Goal: Transaction & Acquisition: Book appointment/travel/reservation

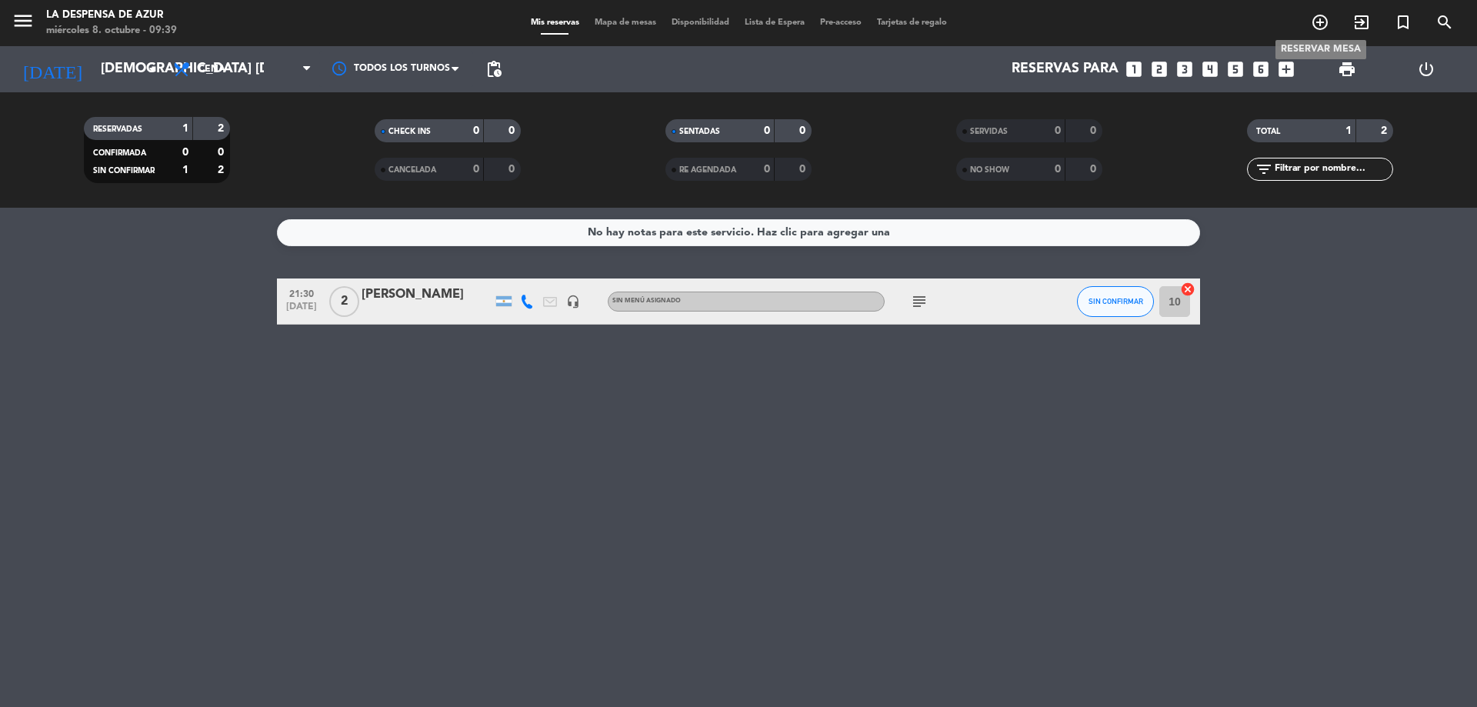
click at [1316, 17] on icon "add_circle_outline" at bounding box center [1320, 22] width 18 height 18
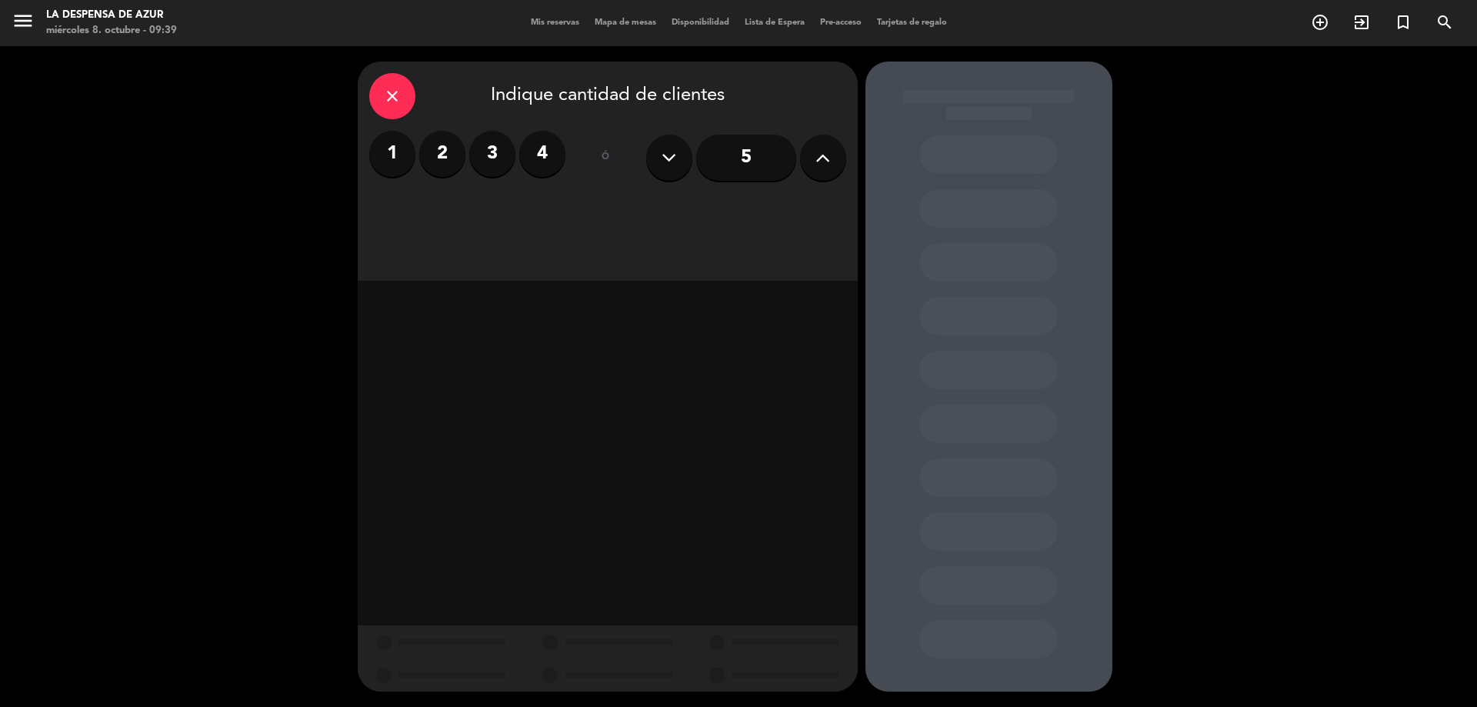
click at [395, 152] on label "1" at bounding box center [392, 154] width 46 height 46
click at [588, 220] on div "Almuerzo" at bounding box center [547, 210] width 116 height 31
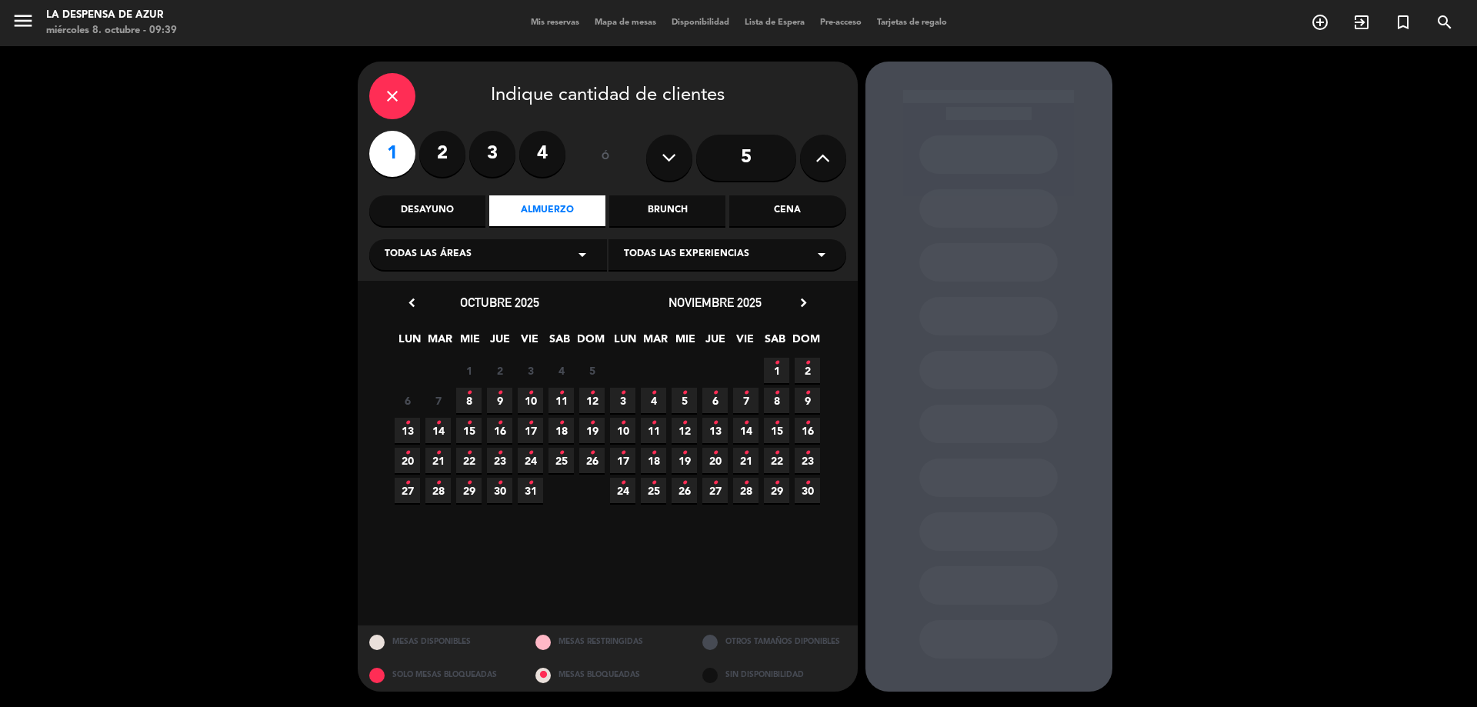
click at [465, 406] on span "8 •" at bounding box center [468, 400] width 25 height 25
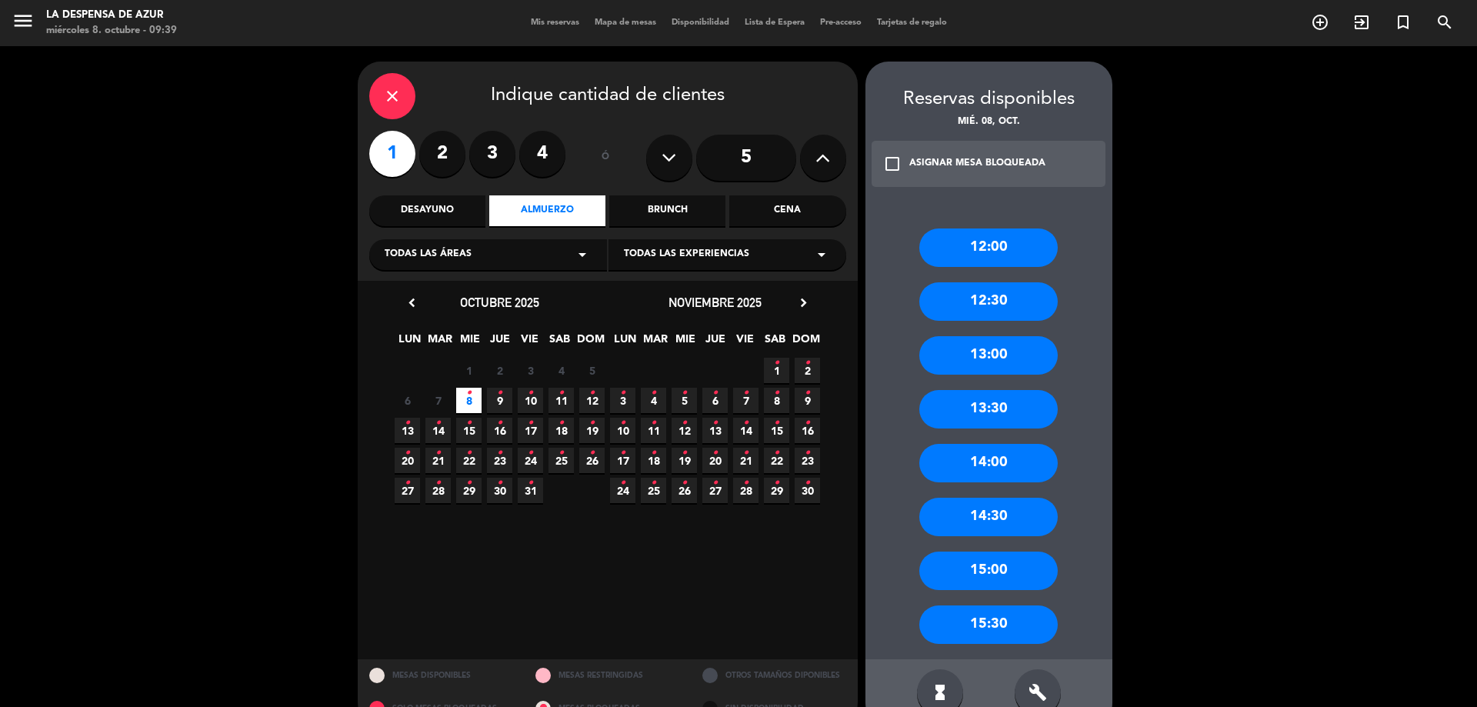
click at [1029, 415] on div "13:30" at bounding box center [988, 409] width 138 height 38
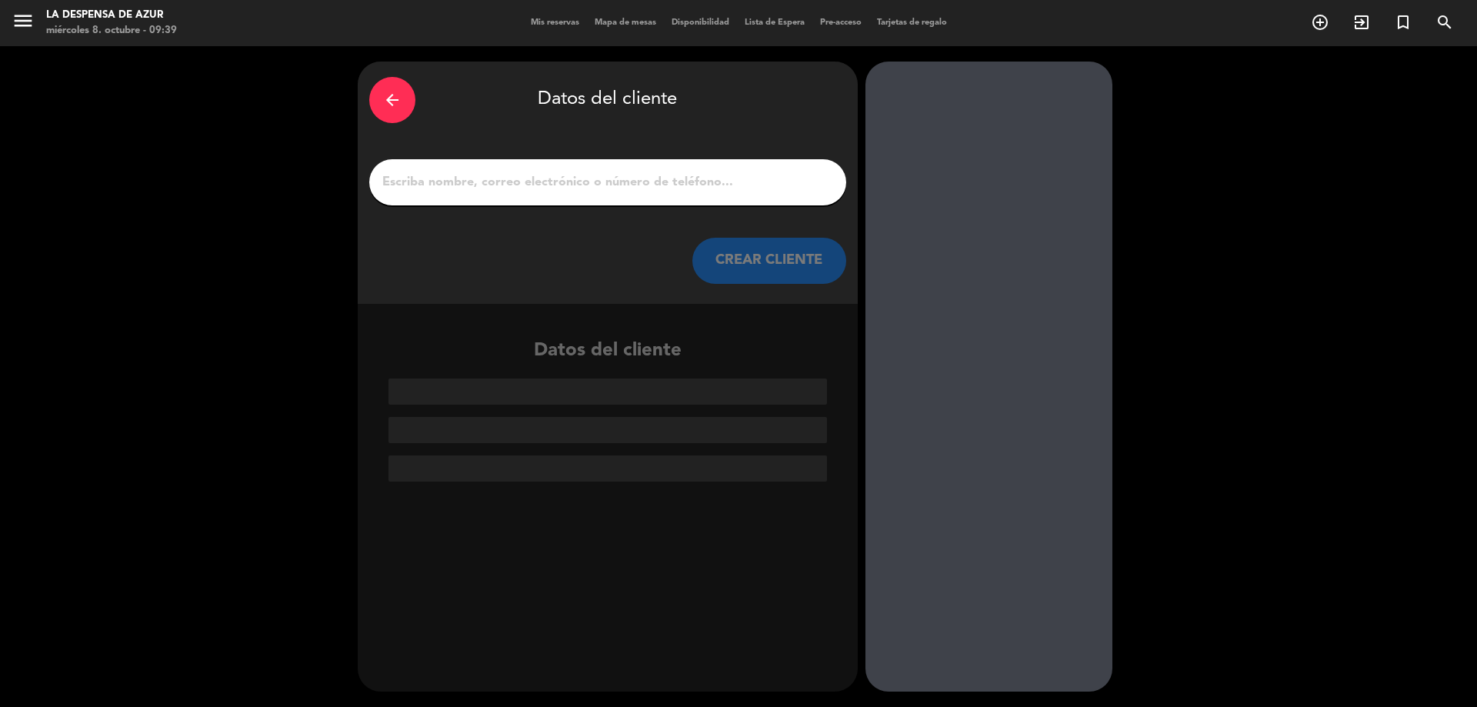
click at [534, 181] on input "1" at bounding box center [608, 183] width 454 height 22
paste input "29998031"
type input "29998031"
paste input "[PERSON_NAME] [PHONE_NUMBER] // V22140 // Reco + CC + Mesón (12,30hs) x1 // AF …"
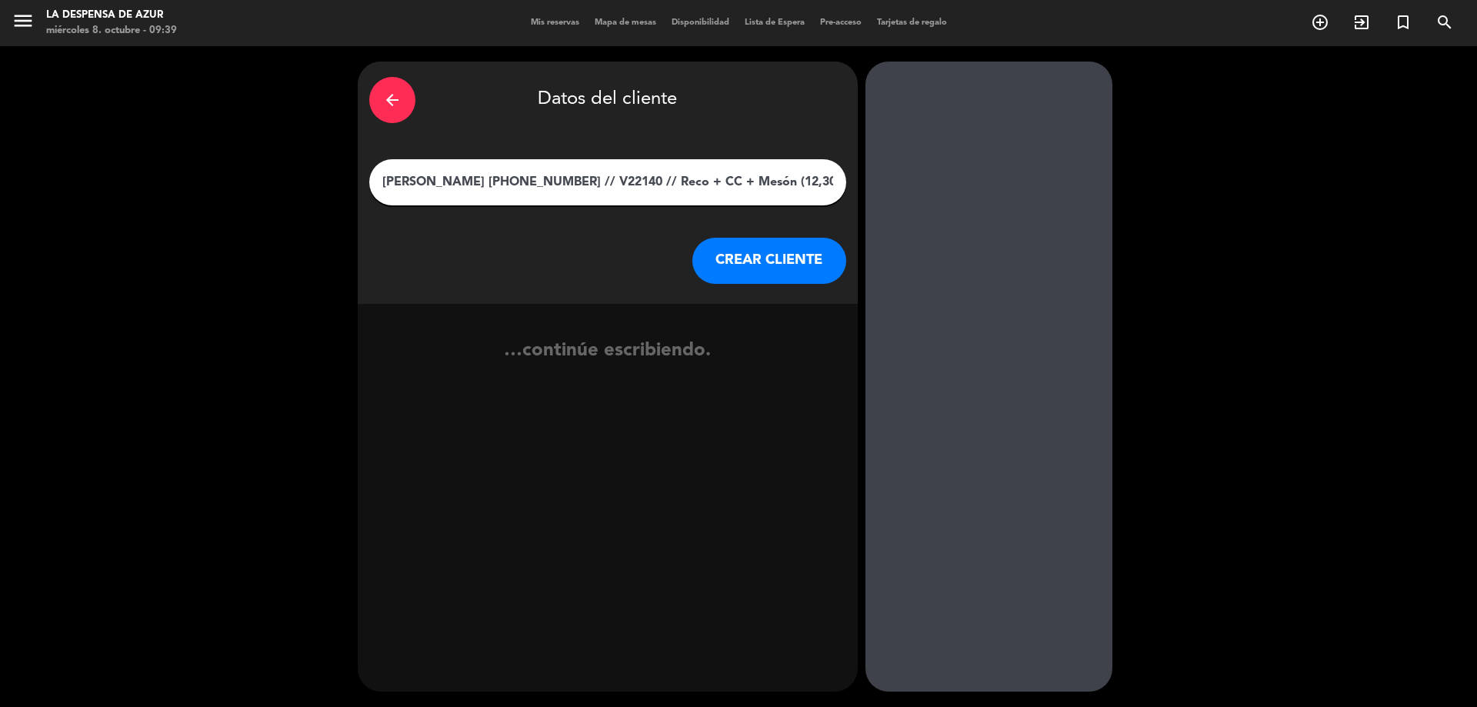
scroll to position [0, 166]
click at [395, 182] on input "[PERSON_NAME] [PHONE_NUMBER] // V22140 // Reco + CC + Mesón (12,30hs) x1 // AF …" at bounding box center [608, 183] width 454 height 22
drag, startPoint x: 476, startPoint y: 182, endPoint x: 1056, endPoint y: 234, distance: 582.5
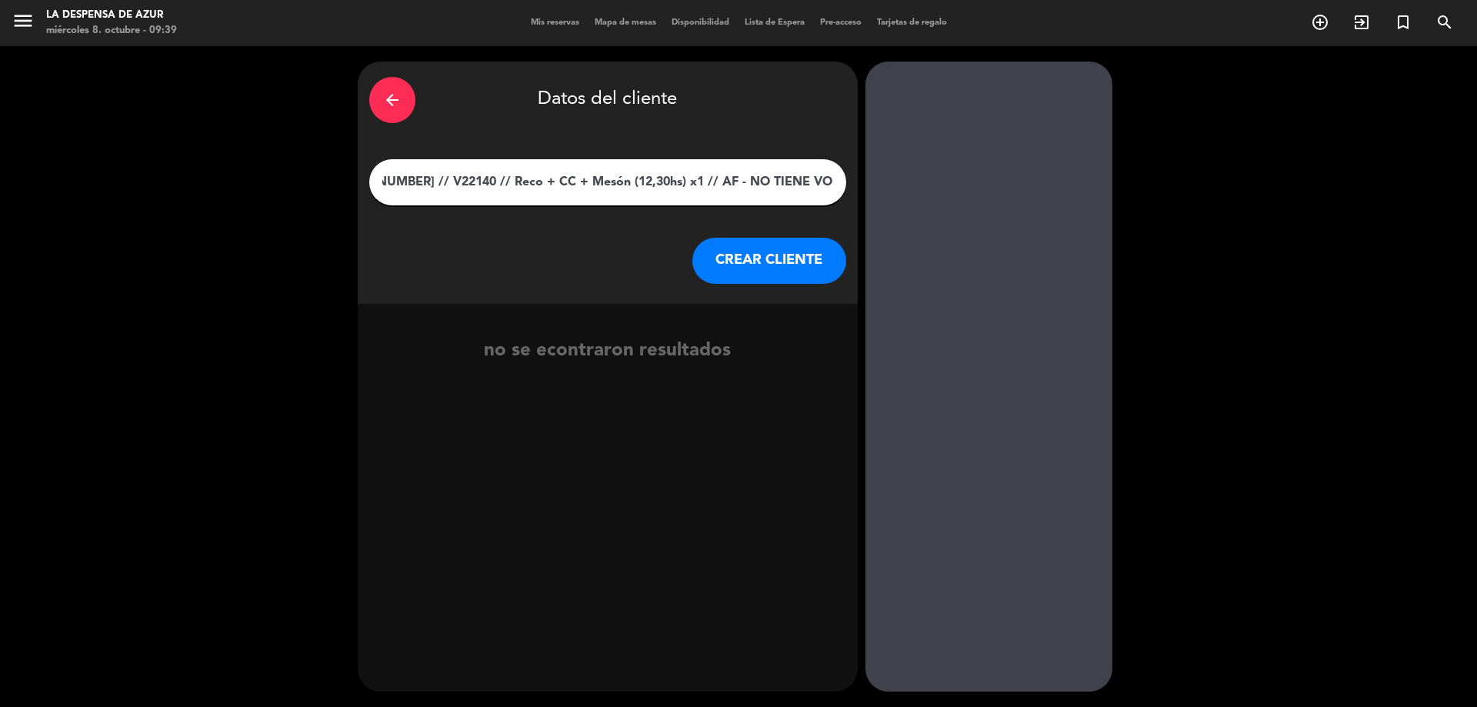
click at [1068, 221] on div "arrow_back Datos del cliente [PERSON_NAME] [PHONE_NUMBER] // V22140 // Reco + C…" at bounding box center [738, 376] width 1477 height 661
type input "[PERSON_NAME]"
click at [817, 245] on button "CREAR CLIENTE" at bounding box center [769, 261] width 154 height 46
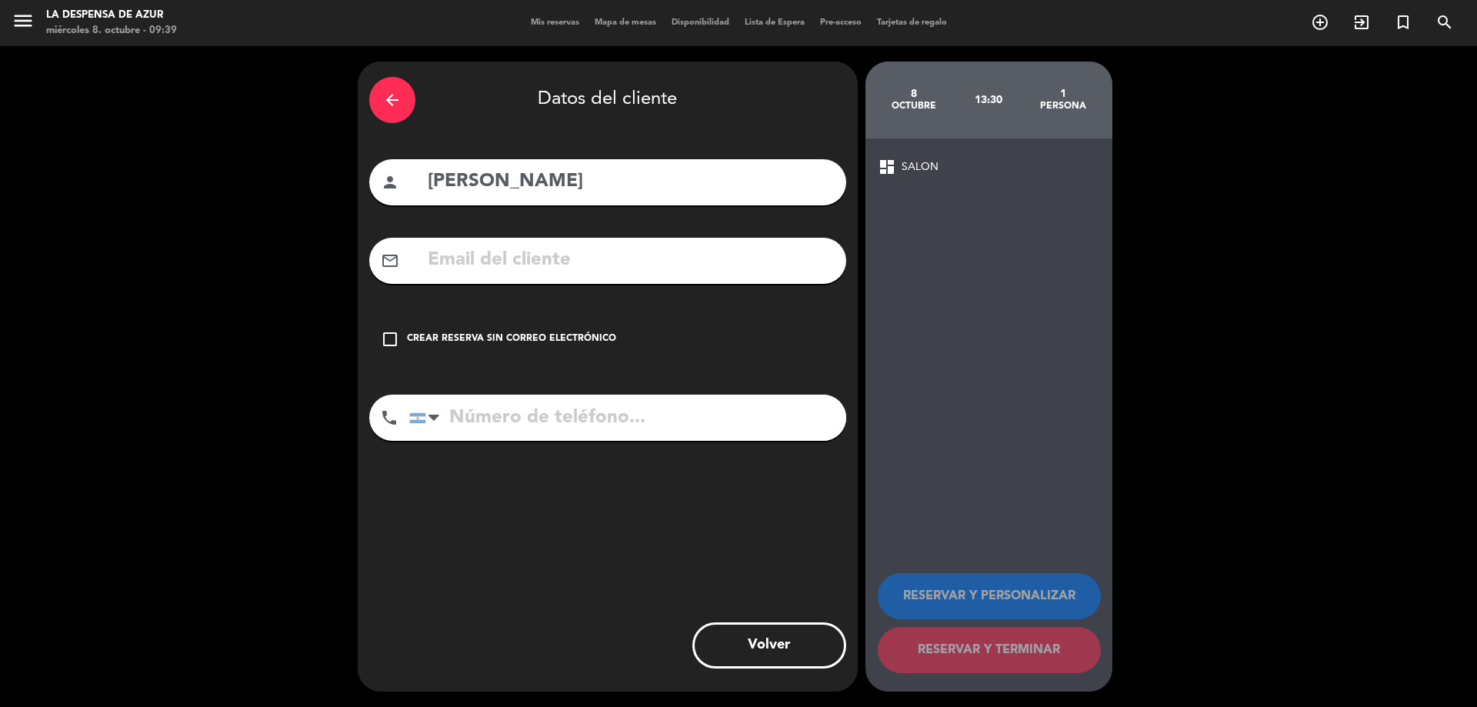
drag, startPoint x: 592, startPoint y: 333, endPoint x: 593, endPoint y: 369, distance: 36.2
click at [592, 335] on div "Crear reserva sin correo electrónico" at bounding box center [511, 339] width 209 height 15
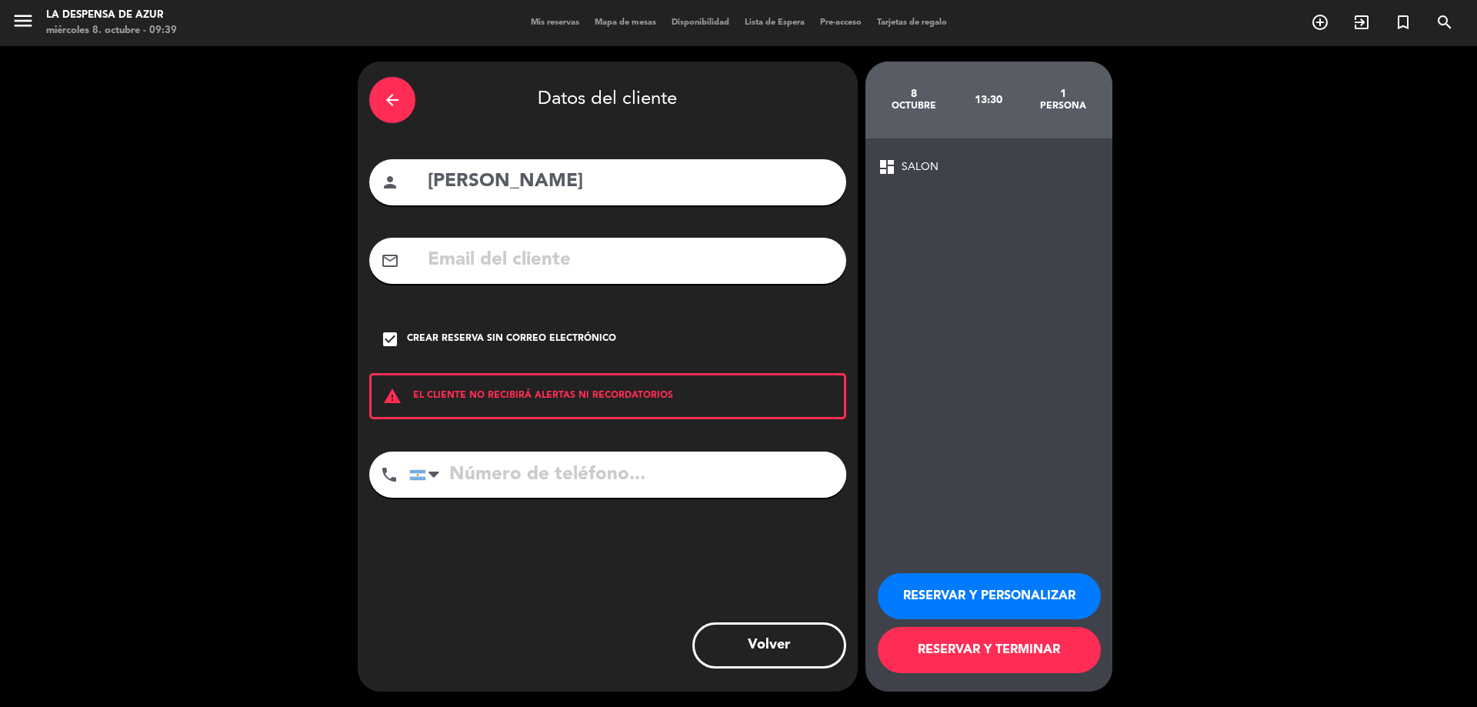
click at [600, 469] on input "tel" at bounding box center [627, 475] width 437 height 46
paste input "[PHONE_NUMBER] // V22140 // Reco + CC + Mesón (12,30hs) x1 // AF - NO TIENE VOU…"
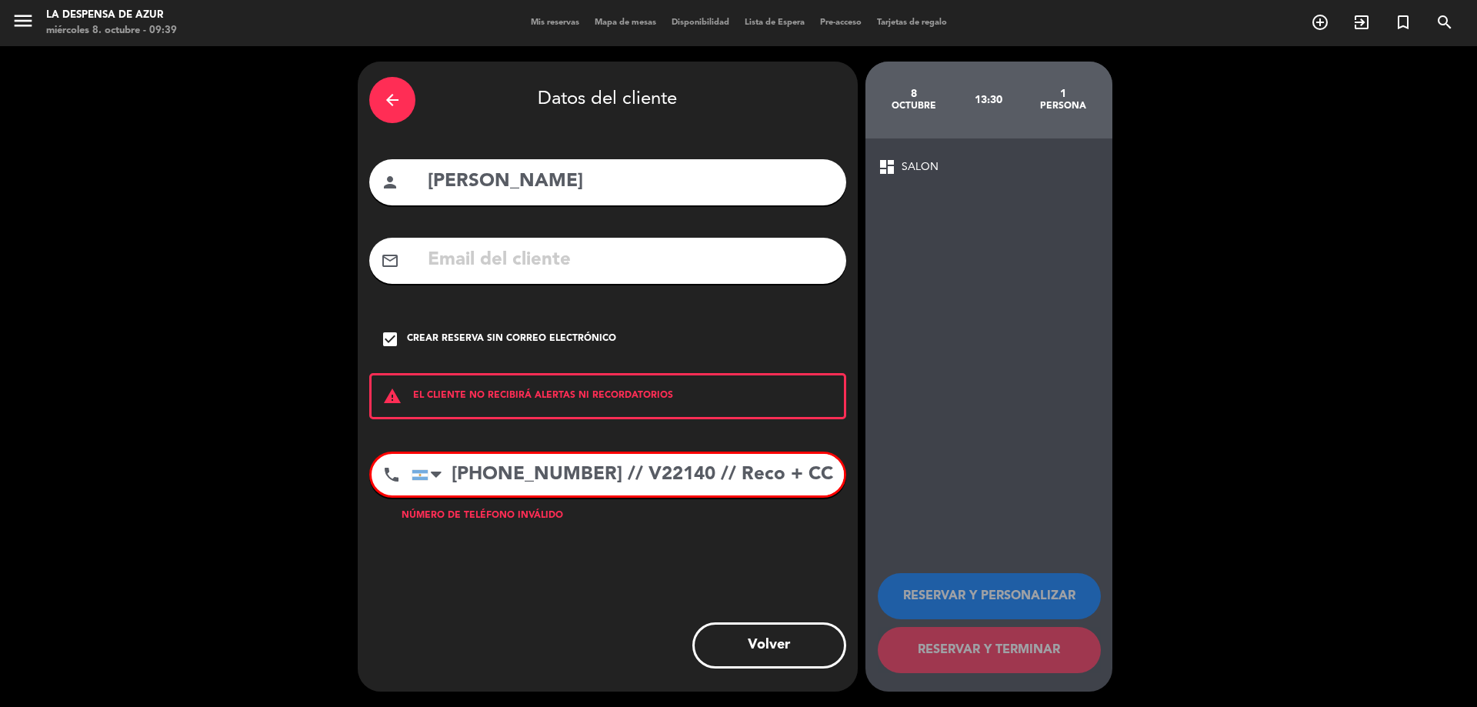
scroll to position [0, 398]
click at [579, 486] on input "[PHONE_NUMBER] // V22140 // Reco + CC + Mesón (12,30hs) x1 // AF - NO TIENE VOU…" at bounding box center [628, 475] width 432 height 42
drag, startPoint x: 580, startPoint y: 469, endPoint x: 1250, endPoint y: 529, distance: 672.9
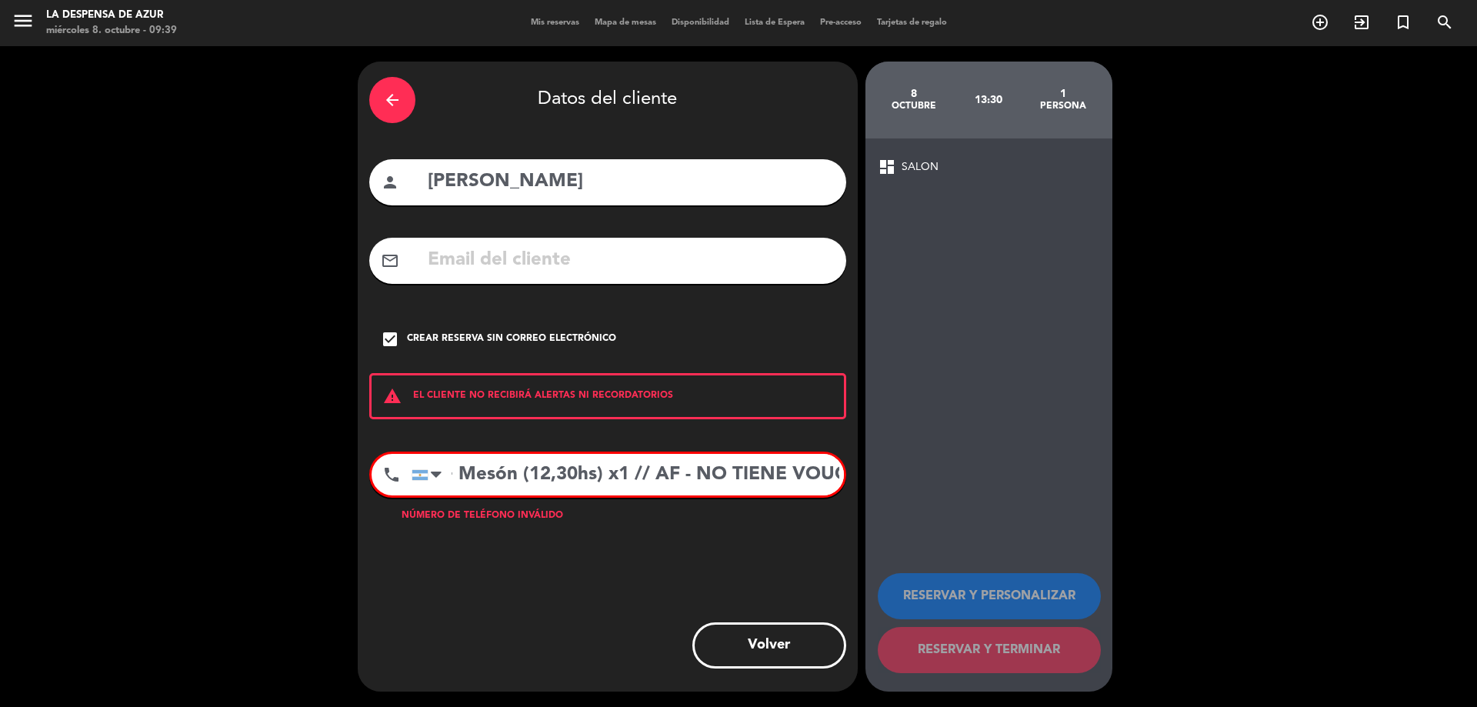
click at [1270, 512] on div "arrow_back Datos del cliente person [PERSON_NAME] mail_outline check_box Crear …" at bounding box center [738, 376] width 1477 height 661
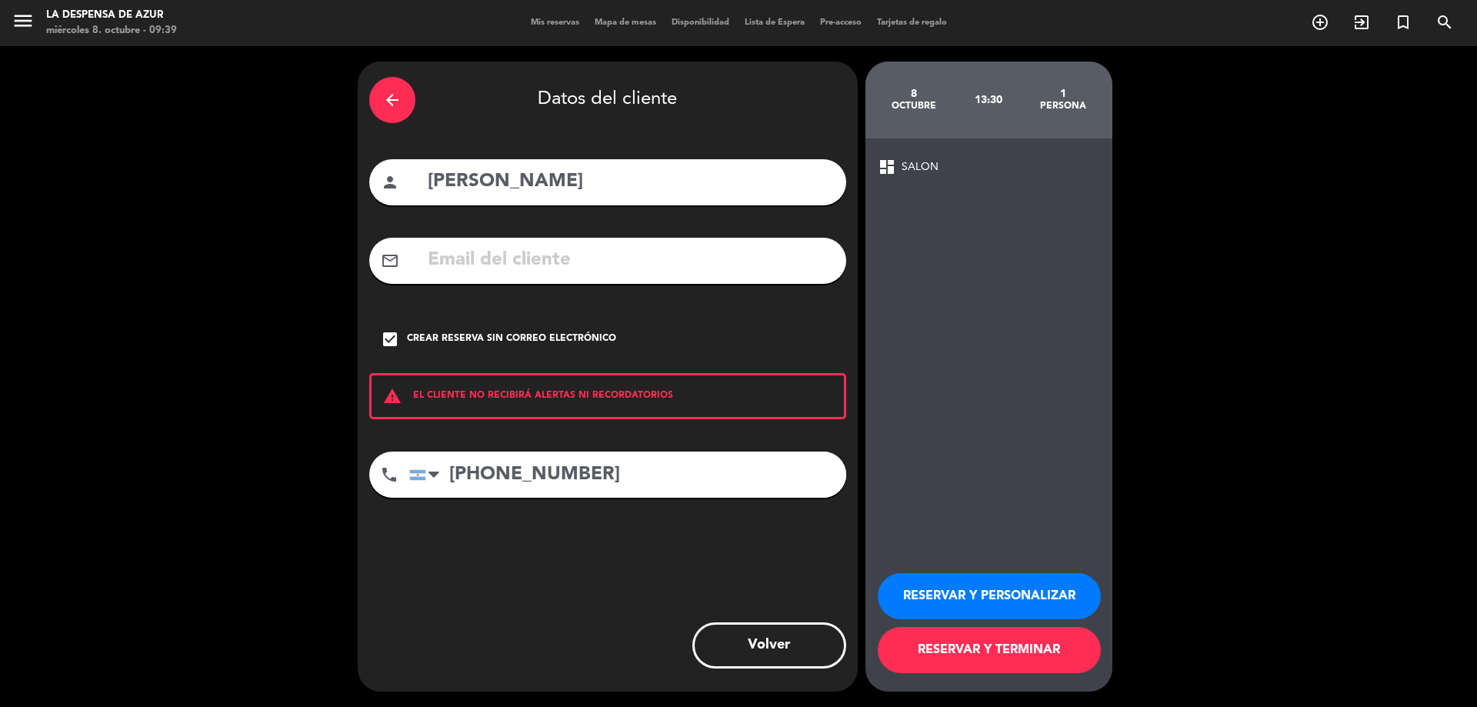
type input "[PHONE_NUMBER]"
click at [1036, 589] on button "RESERVAR Y PERSONALIZAR" at bounding box center [989, 596] width 223 height 46
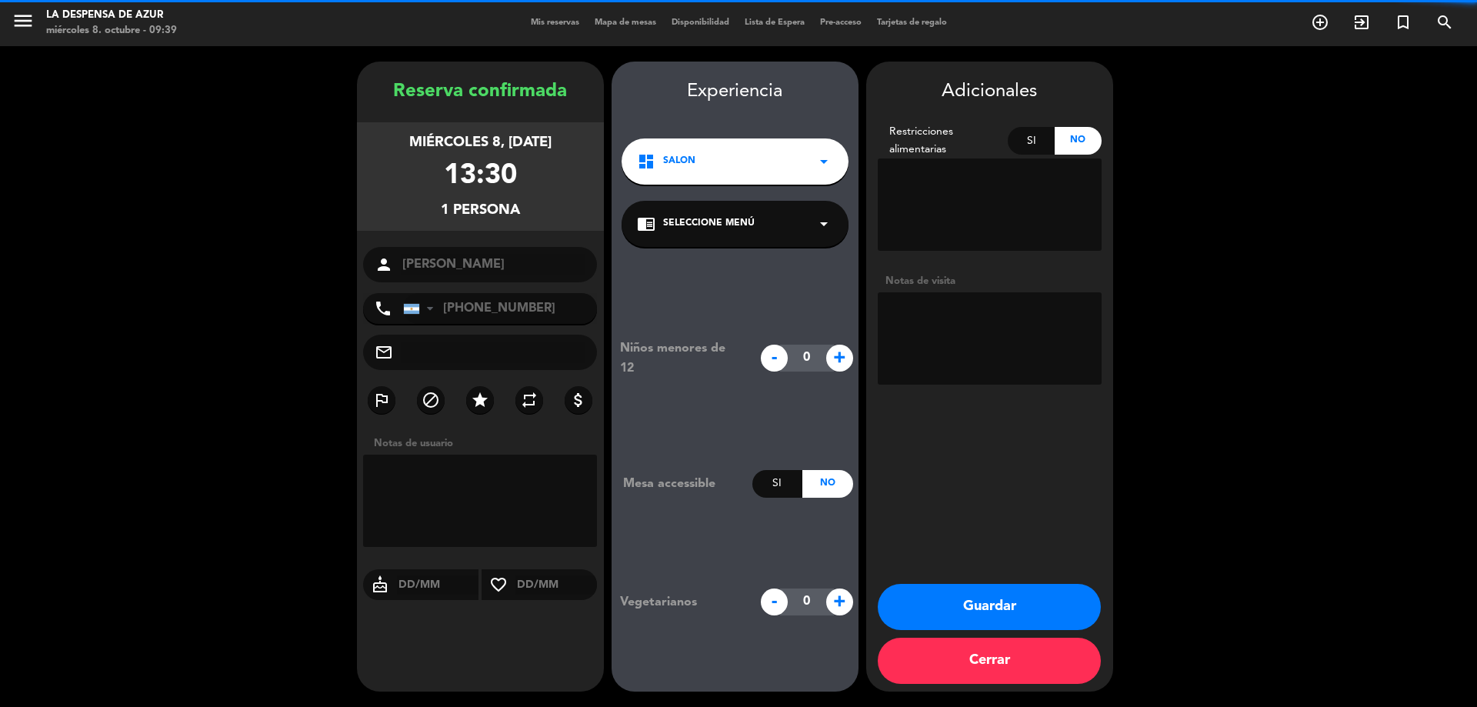
paste textarea "// V22140 // Reco + CC + Mesón (12,30hs) x1 // AF - NO TIENE VOUCHER"
click at [957, 357] on textarea at bounding box center [990, 338] width 224 height 92
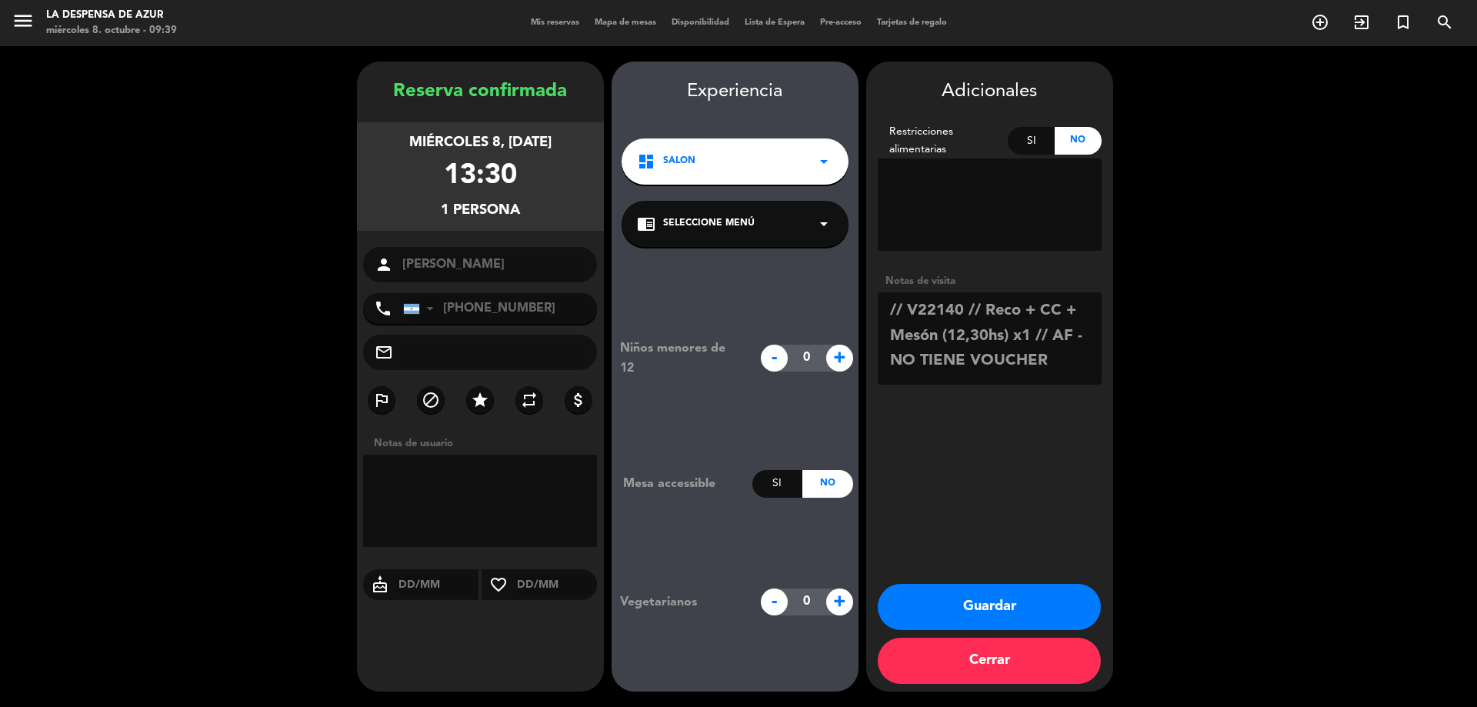
drag, startPoint x: 905, startPoint y: 315, endPoint x: 847, endPoint y: 326, distance: 58.8
click at [826, 319] on booking-confirmed "Reserva confirmada miércoles 8, [DATE] 13:30 1 persona person [PERSON_NAME] pho…" at bounding box center [738, 377] width 1446 height 630
drag, startPoint x: 958, startPoint y: 311, endPoint x: 1238, endPoint y: 506, distance: 341.1
click at [1238, 506] on booking-confirmed "Reserva confirmada miércoles 8, [DATE] 13:30 1 persona person [PERSON_NAME] pho…" at bounding box center [738, 377] width 1446 height 630
type textarea "V22140 - Almuerzo en mesón (sin proteína) x1 // Sube del spa"
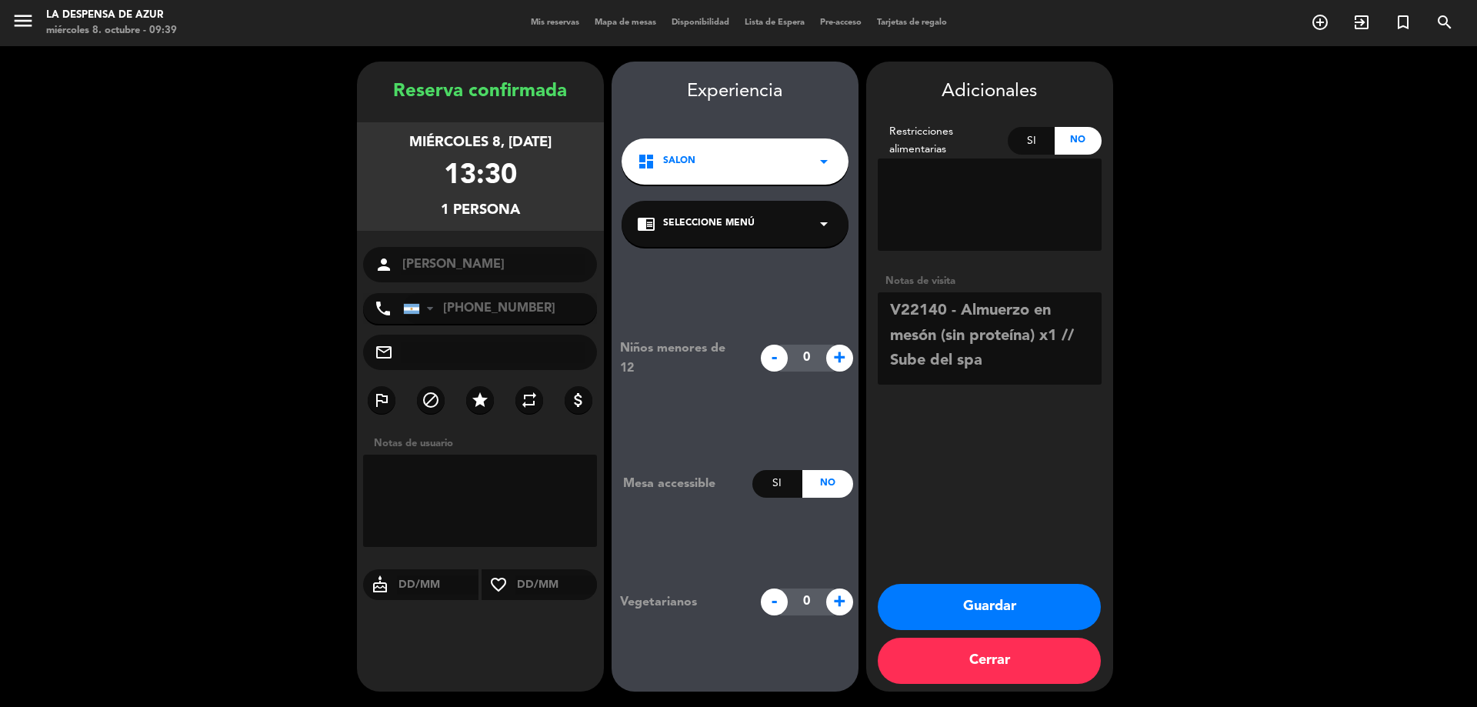
click at [1061, 606] on button "Guardar" at bounding box center [989, 607] width 223 height 46
